Goal: Navigation & Orientation: Go to known website

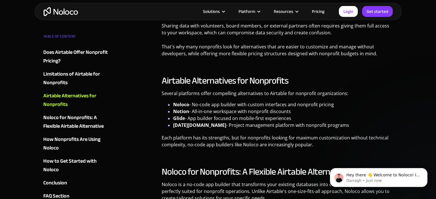
scroll to position [745, 0]
click at [173, 101] on strong "Noloco" at bounding box center [181, 104] width 16 height 6
drag, startPoint x: 174, startPoint y: 97, endPoint x: 189, endPoint y: 97, distance: 15.2
click at [189, 101] on li "Noloco - No-code app builder with custom interfaces and nonprofit pricing" at bounding box center [283, 104] width 220 height 7
copy strong "Noloco"
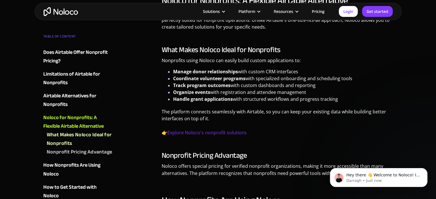
scroll to position [917, 0]
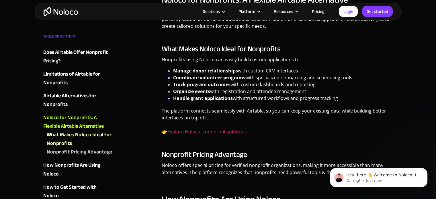
click at [202, 129] on link "Explore Noloco's nonprofit solutions" at bounding box center [206, 132] width 79 height 6
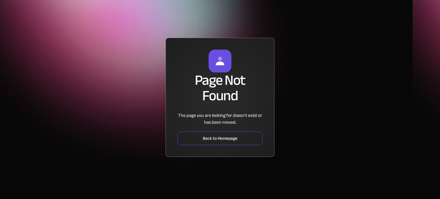
click at [209, 139] on link "Back to Homepage" at bounding box center [219, 139] width 85 height 14
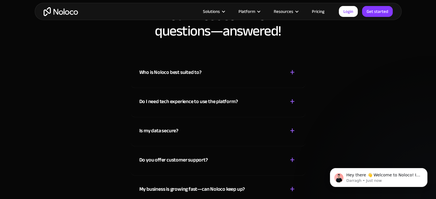
scroll to position [3037, 0]
